Goal: Transaction & Acquisition: Purchase product/service

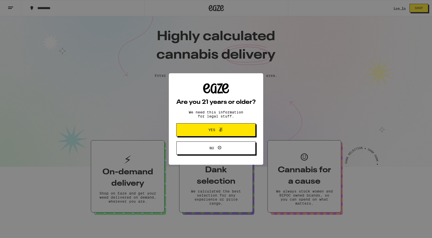
click at [228, 131] on span "Yes" at bounding box center [216, 129] width 38 height 7
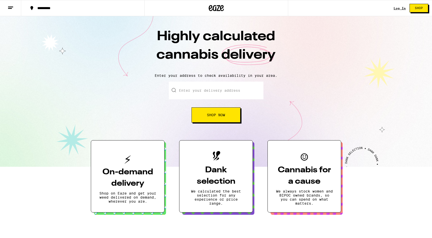
click at [189, 88] on input "Enter your delivery address" at bounding box center [216, 90] width 95 height 18
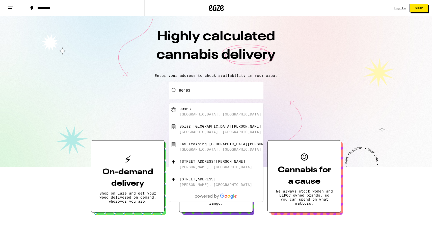
click at [184, 113] on div "[GEOGRAPHIC_DATA], [GEOGRAPHIC_DATA]" at bounding box center [224, 112] width 90 height 10
type input "[GEOGRAPHIC_DATA]"
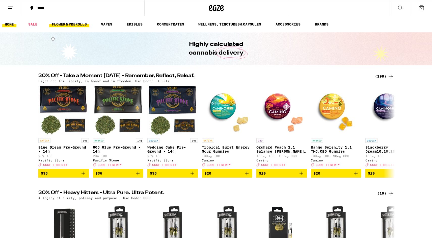
click at [82, 25] on link "FLOWER & PREROLLS" at bounding box center [69, 24] width 40 height 6
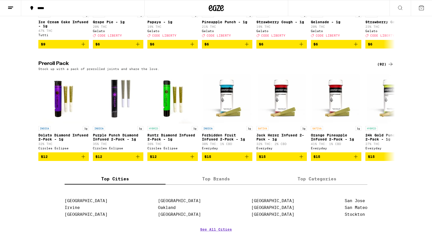
scroll to position [370, 0]
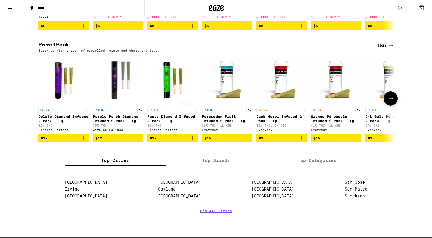
click at [393, 101] on icon at bounding box center [391, 98] width 6 height 6
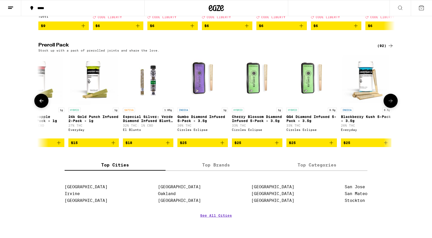
scroll to position [0, 300]
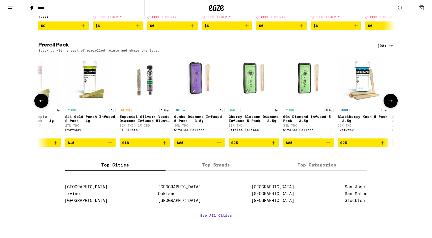
click at [392, 104] on icon at bounding box center [391, 101] width 6 height 6
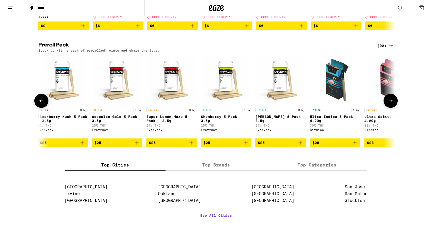
click at [392, 104] on icon at bounding box center [391, 101] width 6 height 6
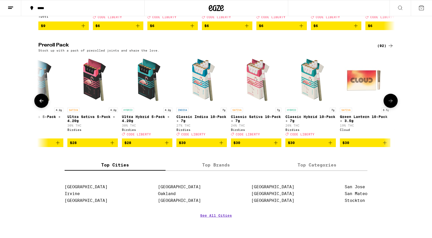
scroll to position [0, 901]
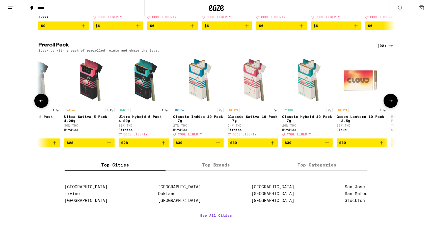
click at [392, 104] on icon at bounding box center [391, 101] width 6 height 6
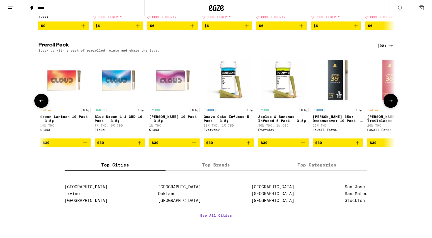
scroll to position [0, 1201]
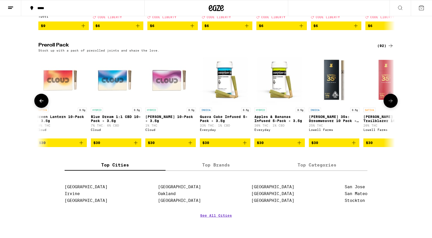
click at [392, 104] on icon at bounding box center [391, 101] width 6 height 6
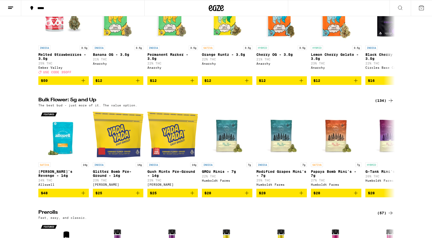
scroll to position [88, 0]
